Goal: Task Accomplishment & Management: Use online tool/utility

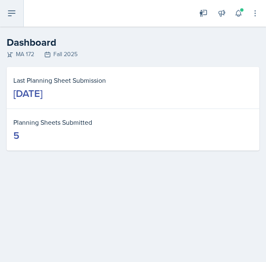
click at [15, 22] on button at bounding box center [12, 13] width 24 height 27
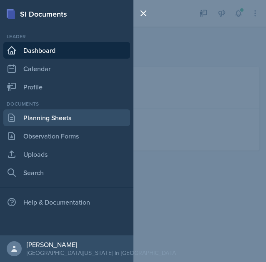
click at [57, 117] on link "Planning Sheets" at bounding box center [66, 118] width 127 height 17
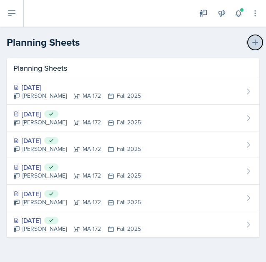
click at [256, 43] on icon at bounding box center [255, 42] width 8 height 8
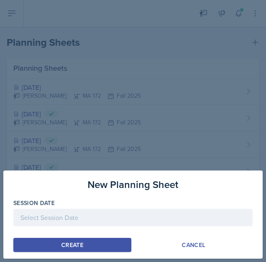
click at [132, 213] on div at bounding box center [132, 217] width 239 height 17
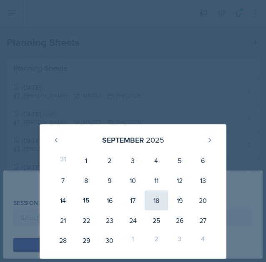
click at [160, 200] on div "18" at bounding box center [156, 201] width 23 height 20
type input "[DATE]"
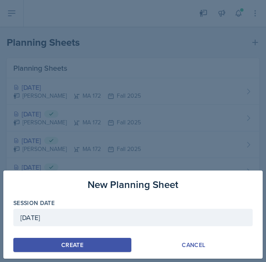
click at [80, 245] on div "Create" at bounding box center [72, 245] width 22 height 7
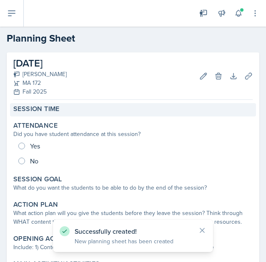
click at [49, 108] on label "Session Time" at bounding box center [36, 109] width 46 height 8
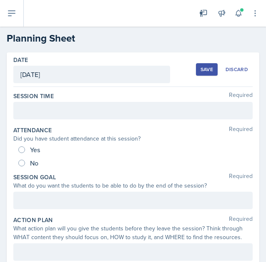
click at [45, 108] on div at bounding box center [132, 110] width 239 height 17
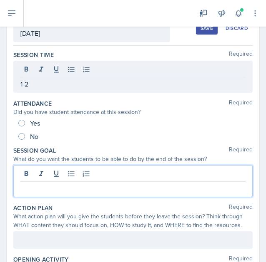
click at [46, 184] on p at bounding box center [132, 189] width 225 height 10
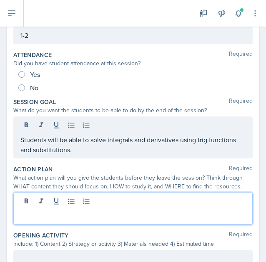
click at [45, 211] on p at bounding box center [132, 216] width 225 height 10
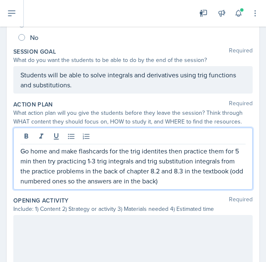
scroll to position [127, 0]
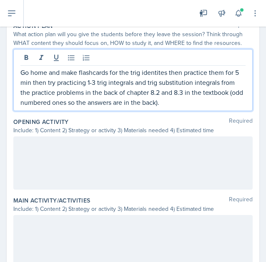
click at [111, 165] on div at bounding box center [132, 163] width 239 height 53
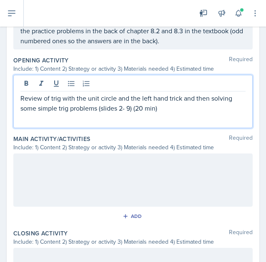
scroll to position [252, 0]
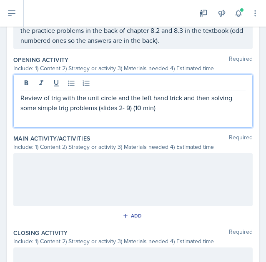
click at [97, 179] on div at bounding box center [132, 179] width 239 height 53
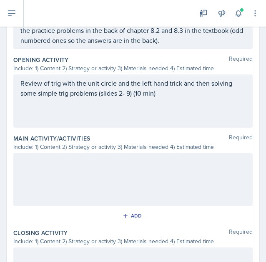
scroll to position [267, 0]
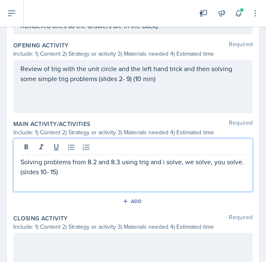
click at [35, 174] on p "Solving problems from 8.2 and 8.3 using trig and i solve, we solve, you solve. …" at bounding box center [132, 167] width 225 height 20
click at [164, 172] on p "Solving problems from 8.2 and 8.3 using trig and i solve, we solve, you solve f…" at bounding box center [132, 167] width 225 height 20
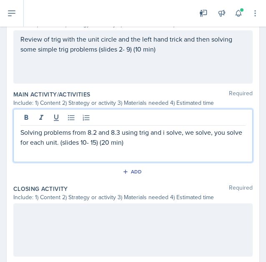
scroll to position [296, 0]
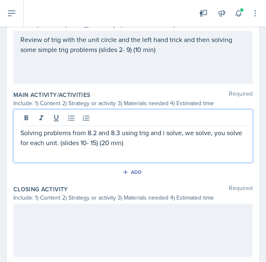
click at [122, 141] on p "Solving problems from 8.2 and 8.3 using trig and i solve, we solve, you solve f…" at bounding box center [132, 138] width 225 height 20
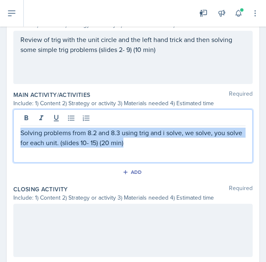
click at [122, 141] on p "Solving problems from 8.2 and 8.3 using trig and i solve, we solve, you solve f…" at bounding box center [132, 138] width 225 height 20
click at [129, 143] on p "Solving problems from 8.2 and 8.3 using trig and i solve, we solve, you solve f…" at bounding box center [132, 138] width 225 height 20
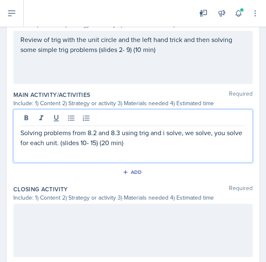
click at [125, 143] on p "Solving problems from 8.2 and 8.3 using trig and i solve, we solve, you solve f…" at bounding box center [132, 138] width 225 height 20
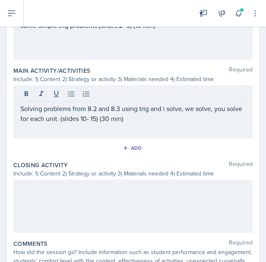
click at [102, 201] on div at bounding box center [132, 206] width 239 height 53
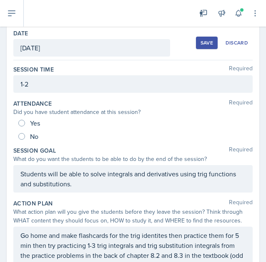
scroll to position [0, 0]
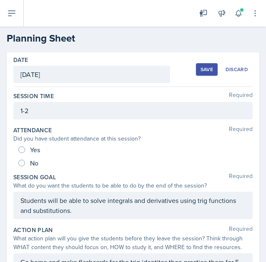
click at [198, 74] on button "Save" at bounding box center [207, 69] width 22 height 12
